Goal: Transaction & Acquisition: Purchase product/service

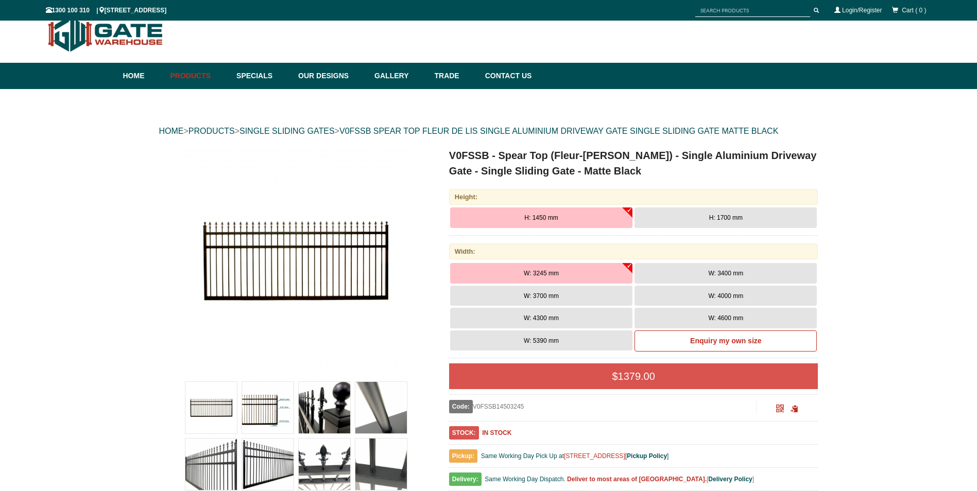
scroll to position [26, 0]
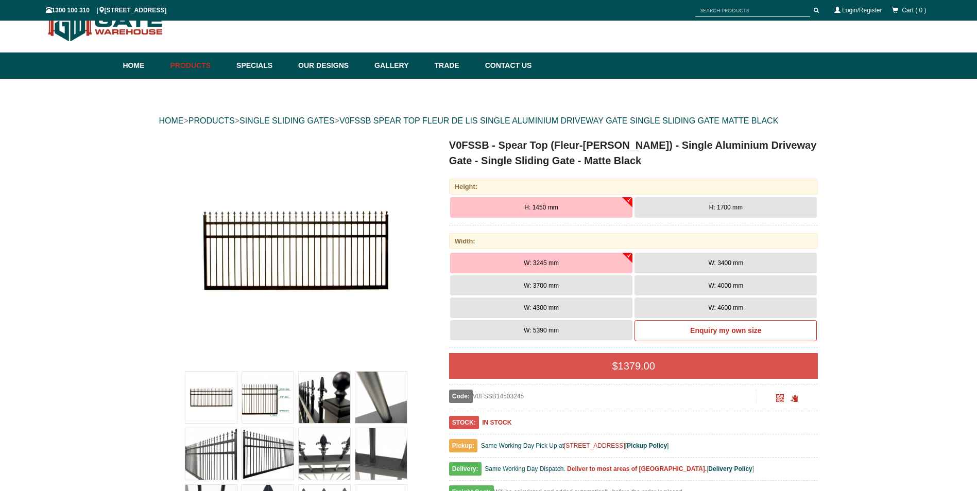
click at [710, 208] on span "H: 1700 mm" at bounding box center [725, 207] width 33 height 7
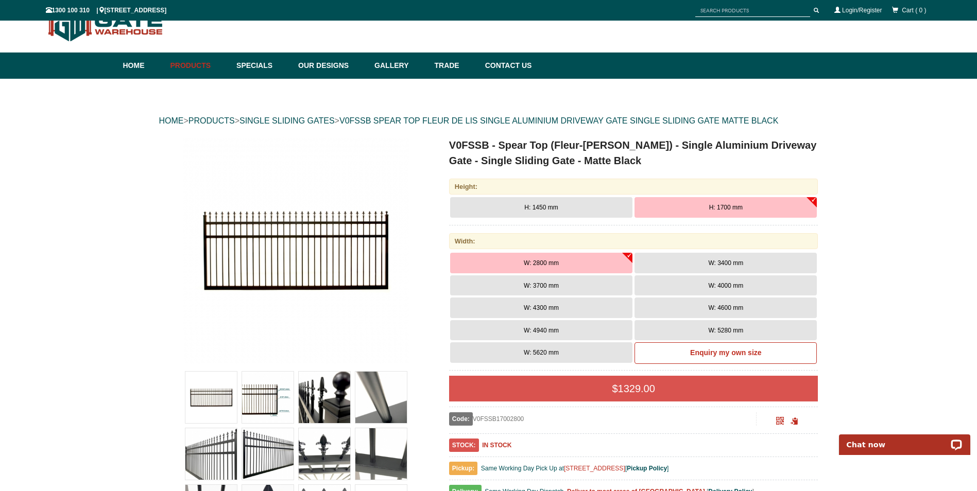
scroll to position [0, 0]
click at [271, 391] on img at bounding box center [268, 398] width 52 height 52
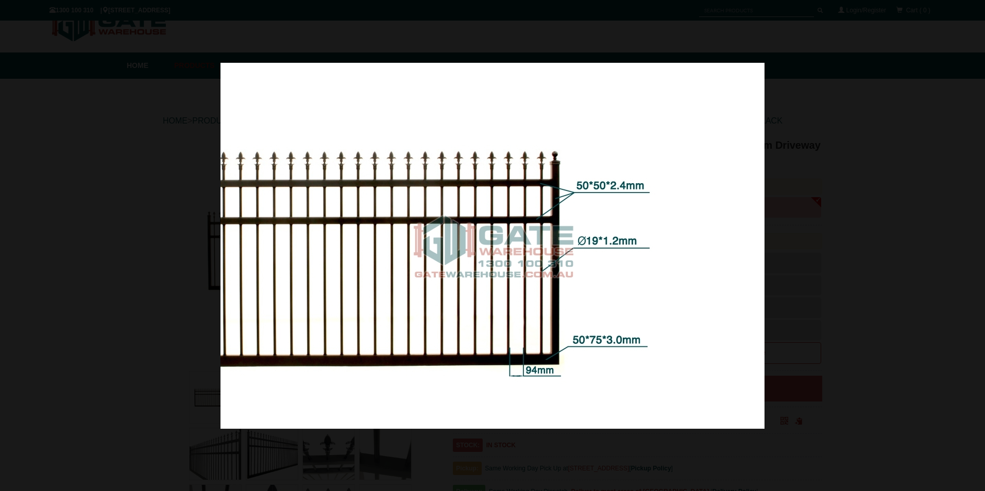
click at [818, 115] on div at bounding box center [492, 245] width 985 height 491
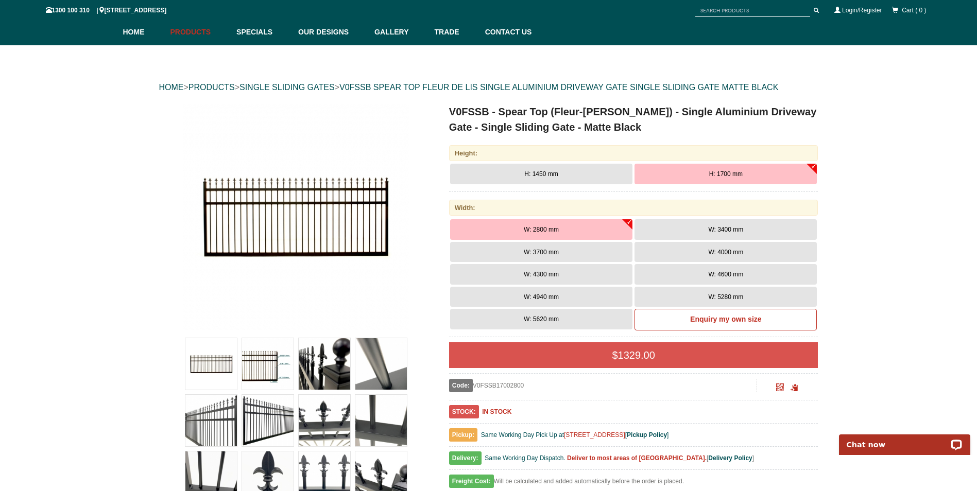
scroll to position [77, 0]
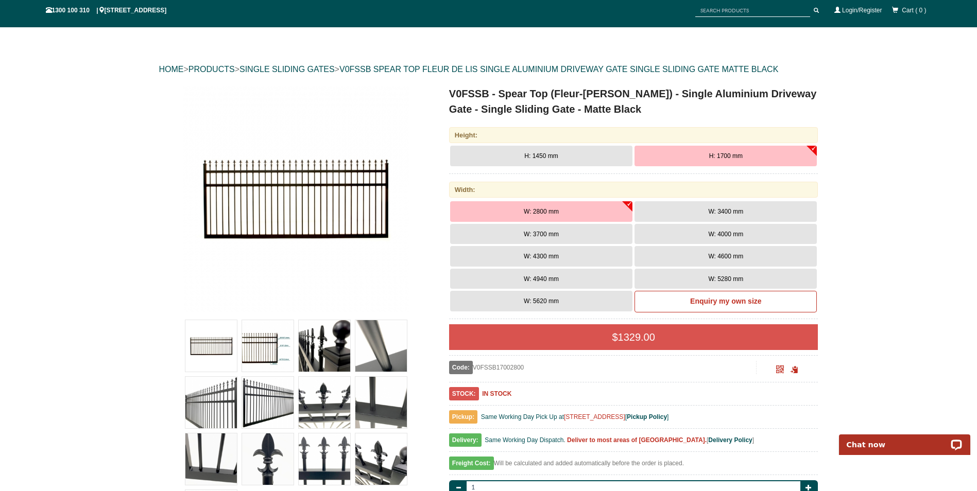
click at [711, 210] on span "W: 3400 mm" at bounding box center [725, 211] width 35 height 7
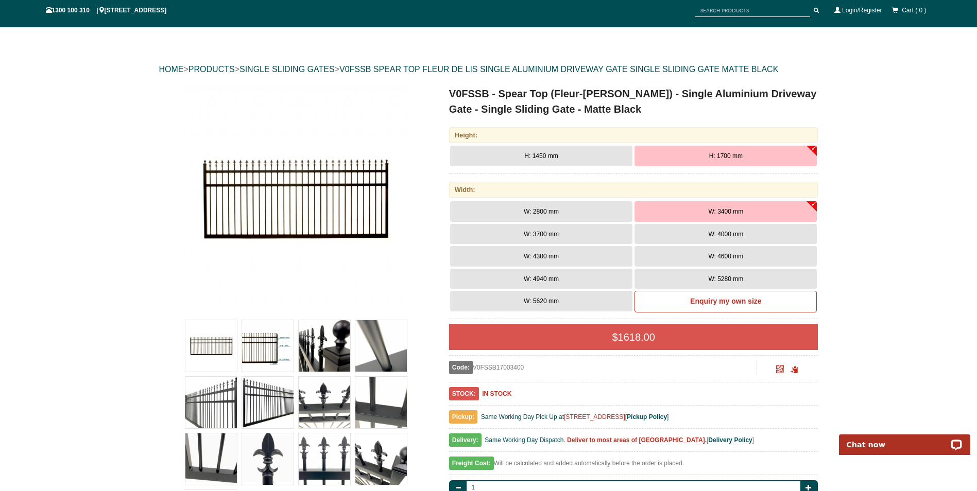
click at [743, 276] on span "W: 5280 mm" at bounding box center [725, 279] width 35 height 7
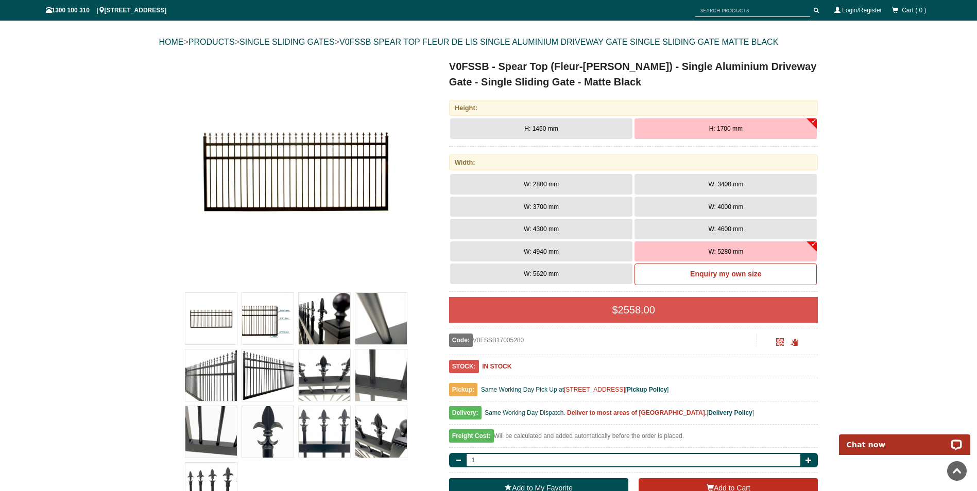
scroll to position [0, 0]
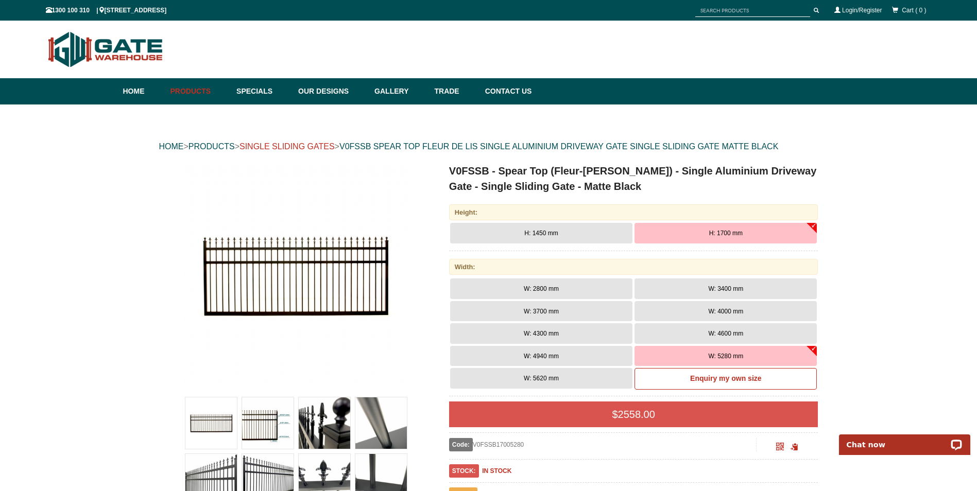
click at [300, 148] on link "SINGLE SLIDING GATES" at bounding box center [287, 146] width 95 height 9
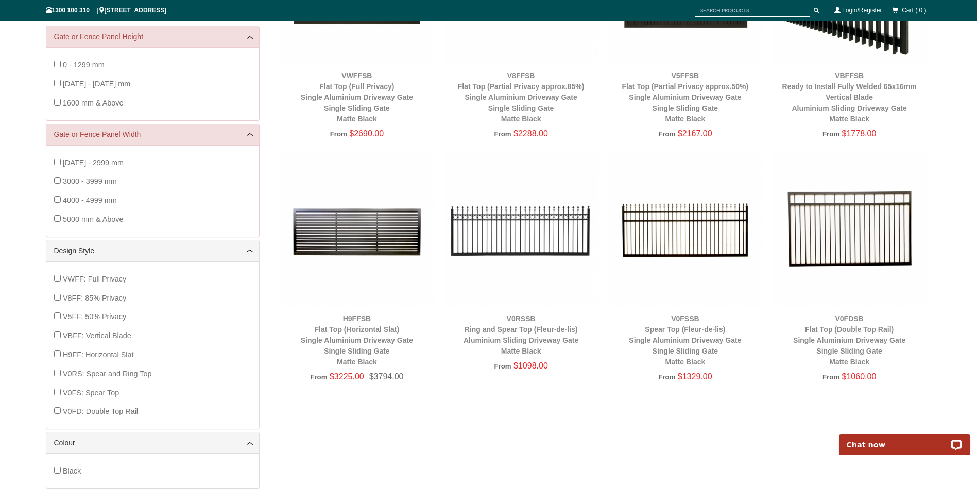
scroll to position [335, 0]
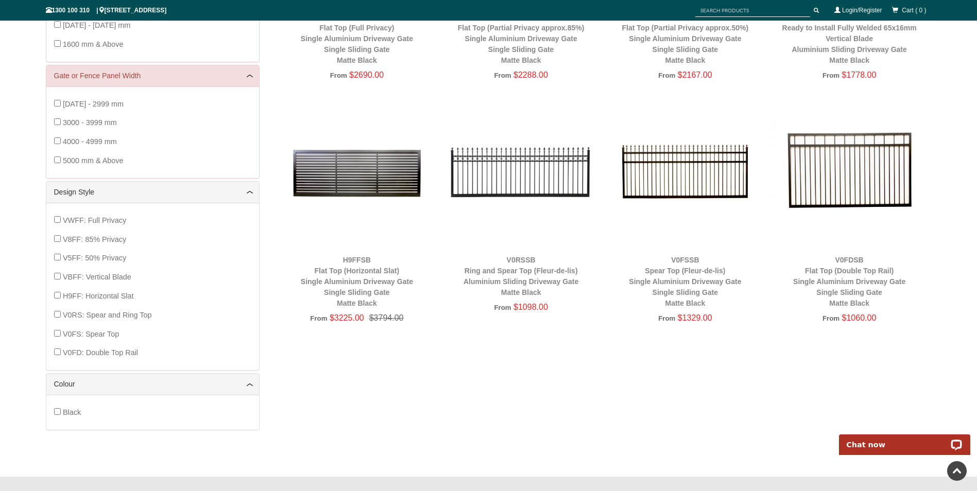
click at [647, 188] on img at bounding box center [685, 172] width 154 height 154
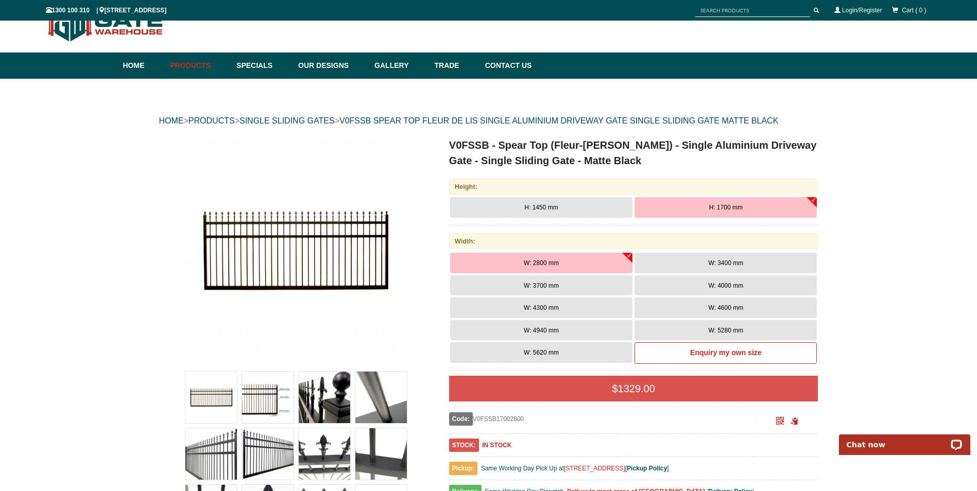
click at [754, 332] on button "W: 5280 mm" at bounding box center [726, 330] width 182 height 21
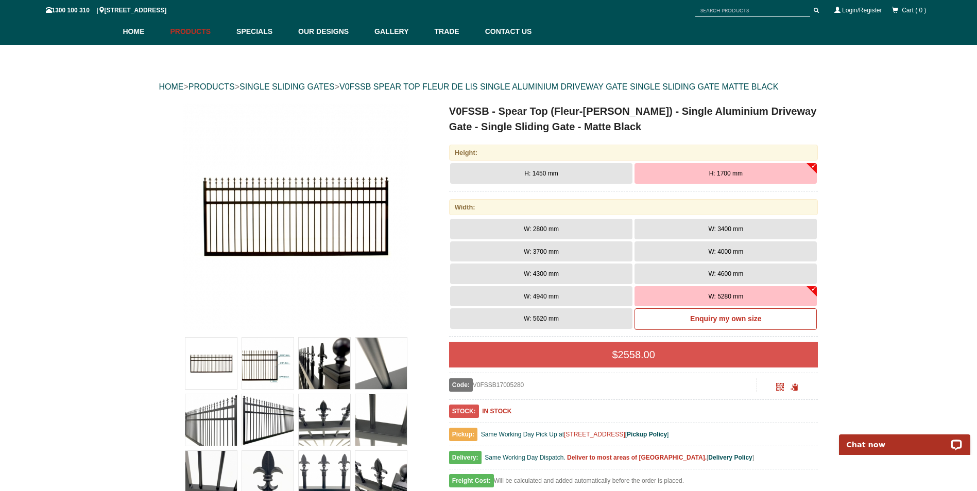
scroll to position [77, 0]
